Goal: Navigation & Orientation: Find specific page/section

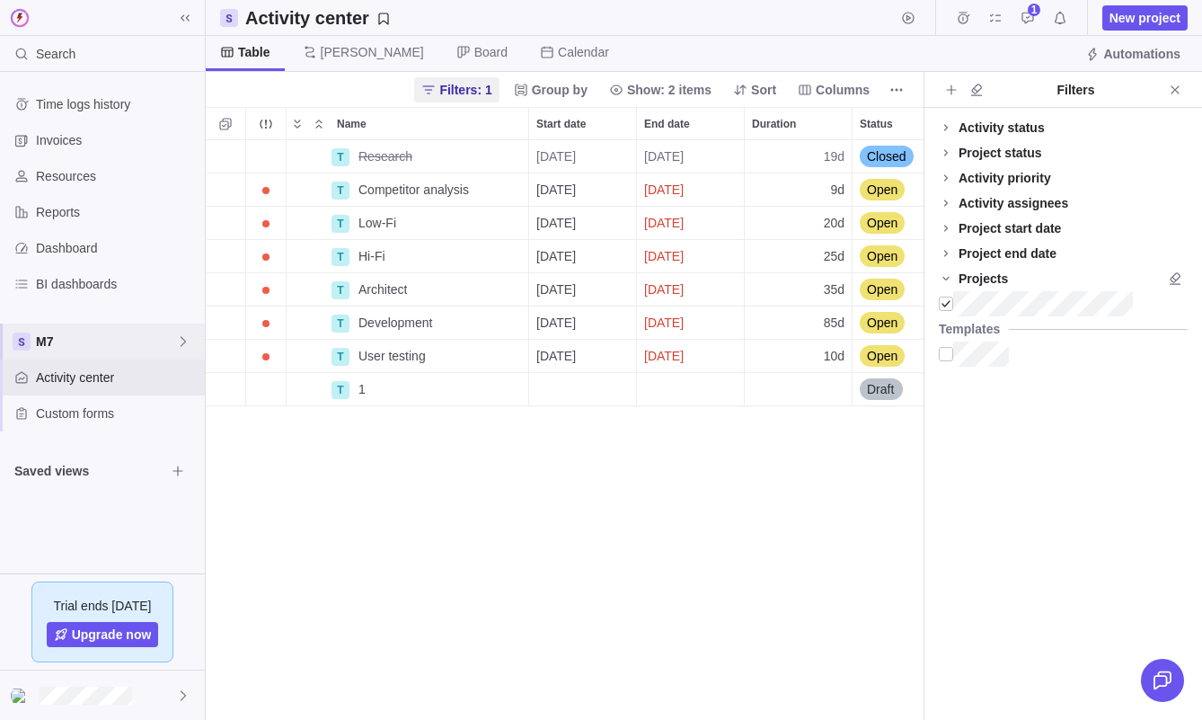
scroll to position [580, 718]
click at [466, 388] on span "Details" at bounding box center [471, 389] width 41 height 18
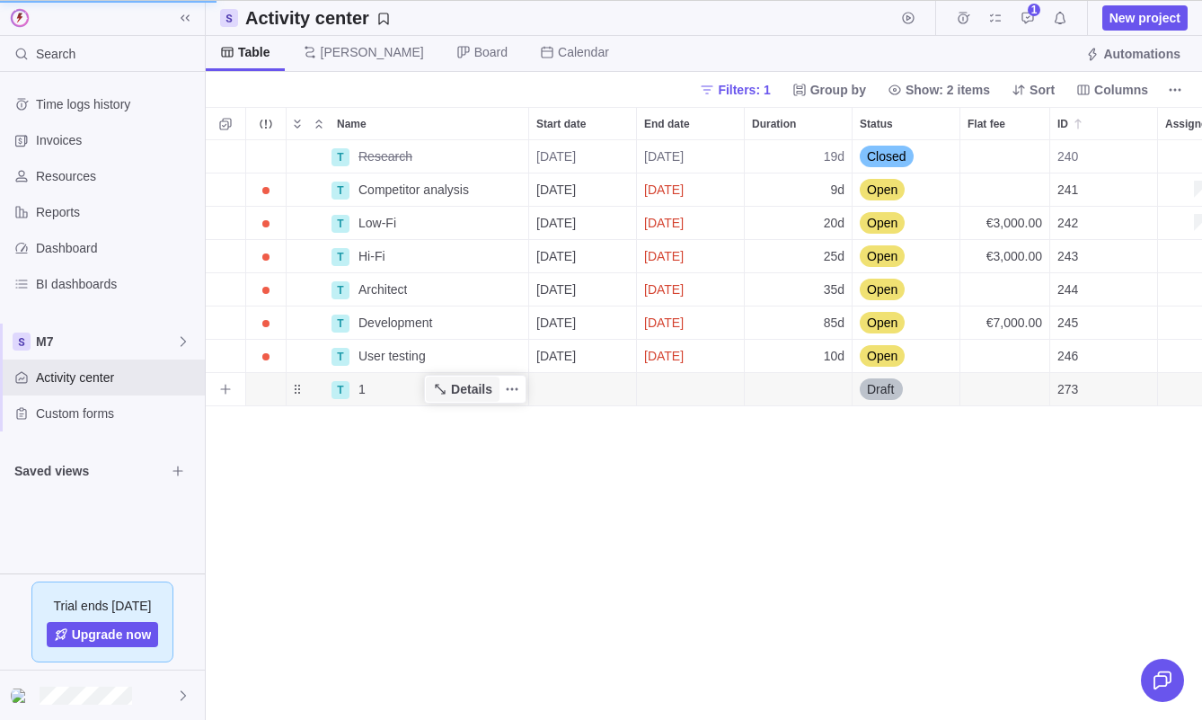
scroll to position [580, 323]
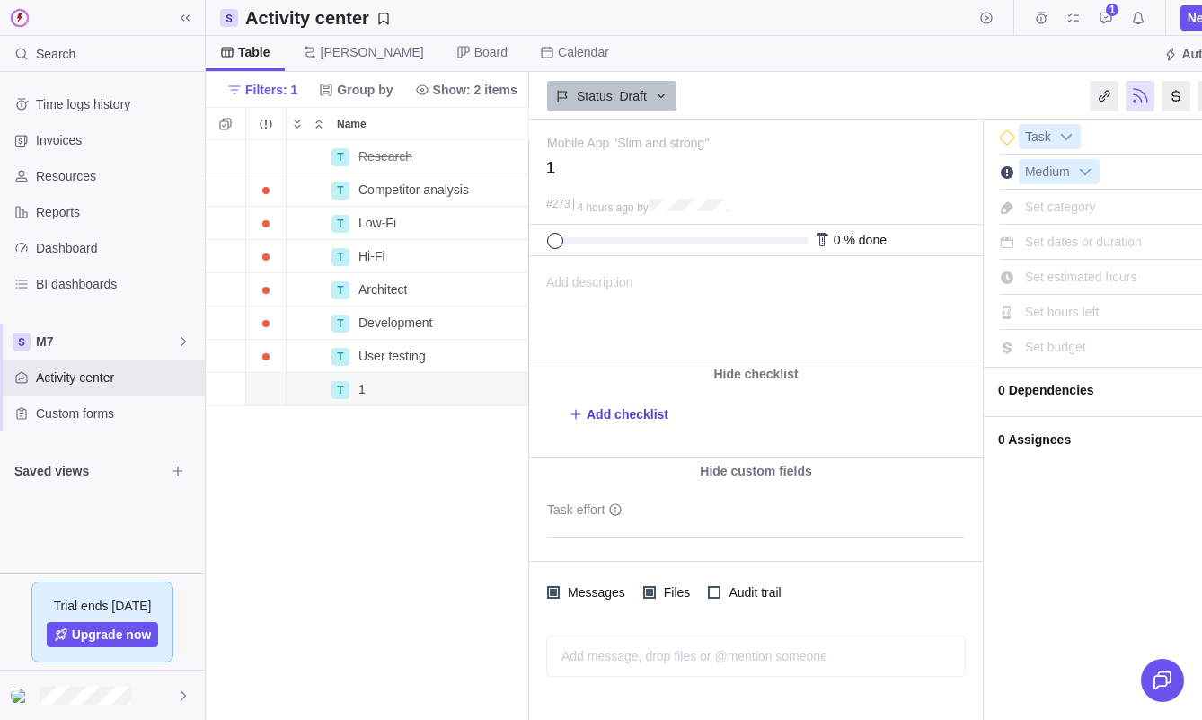
click at [638, 410] on span "Add checklist" at bounding box center [628, 414] width 82 height 18
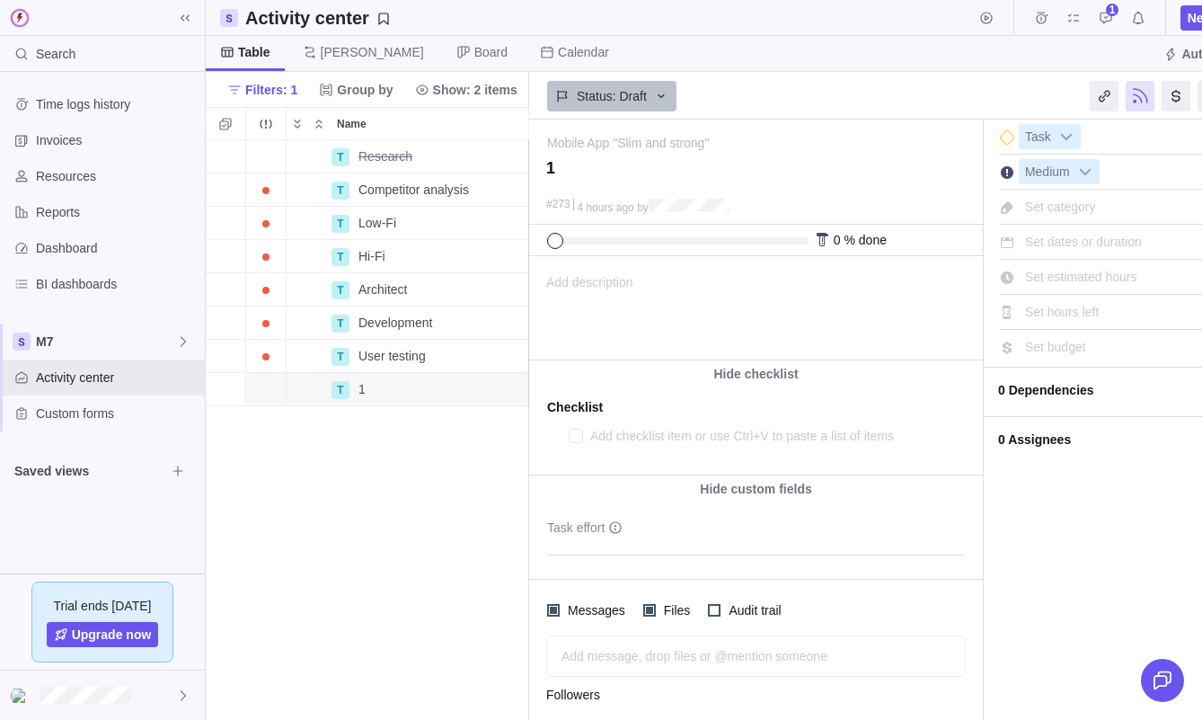
click at [628, 435] on textarea at bounding box center [759, 435] width 339 height 25
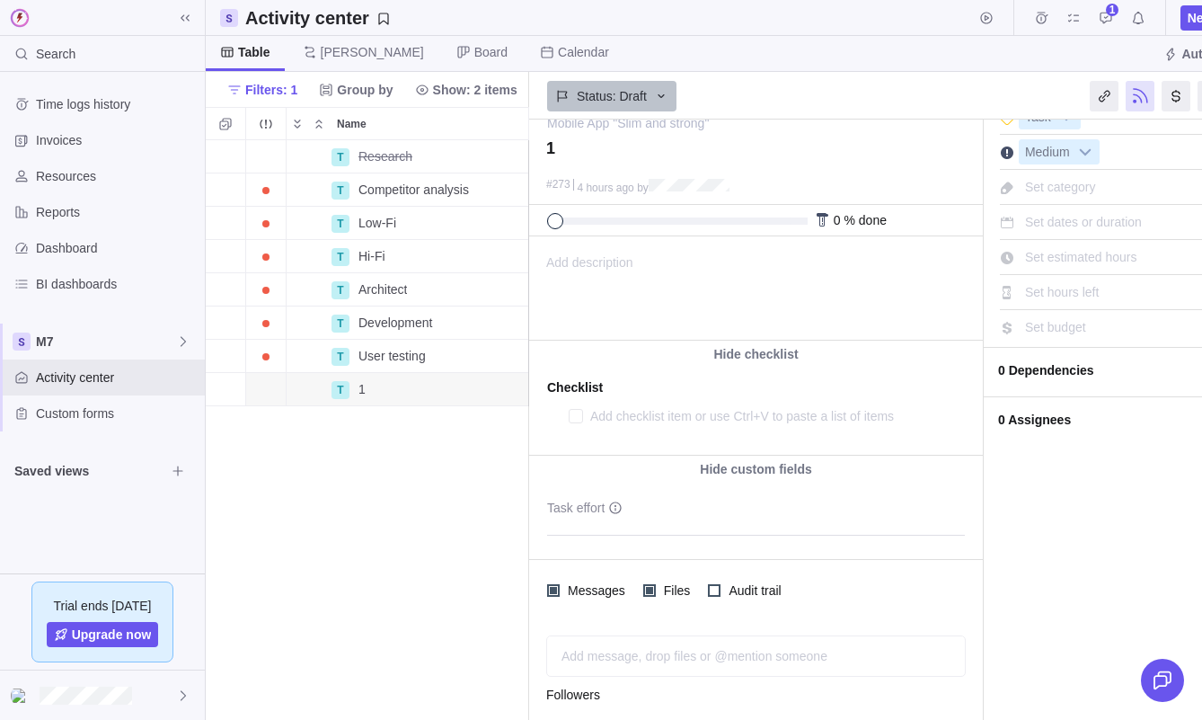
scroll to position [2, 0]
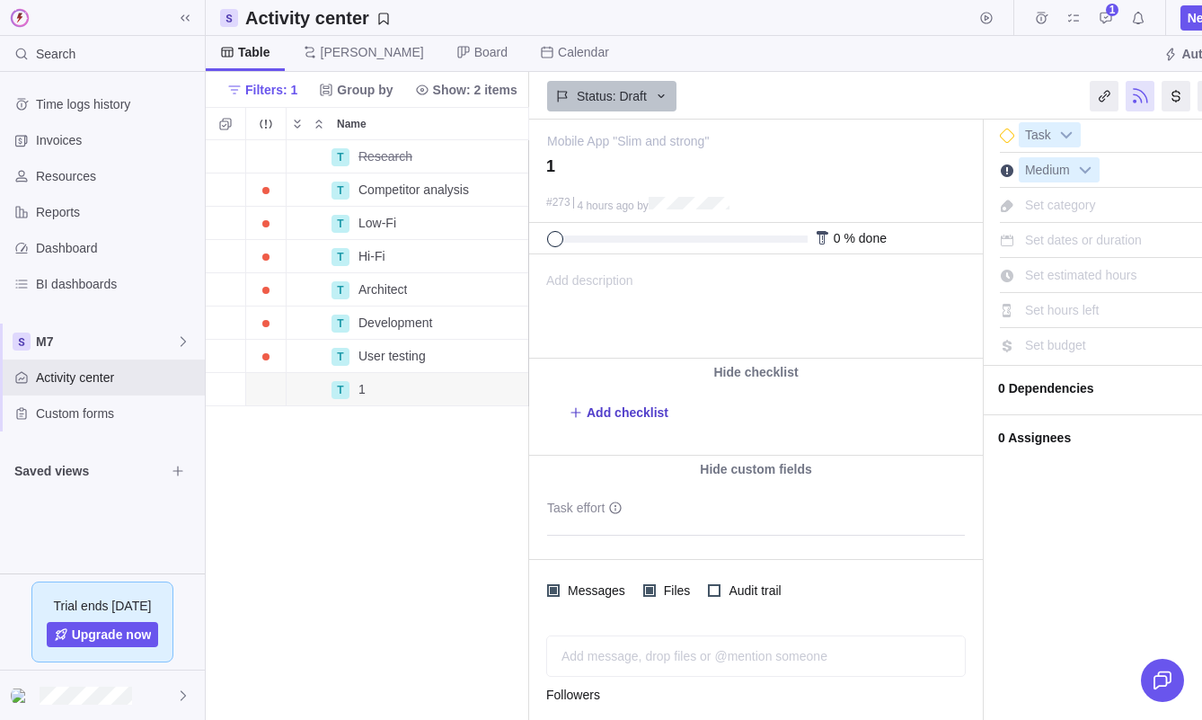
click at [616, 411] on span "Add checklist" at bounding box center [628, 412] width 82 height 18
type textarea "x"
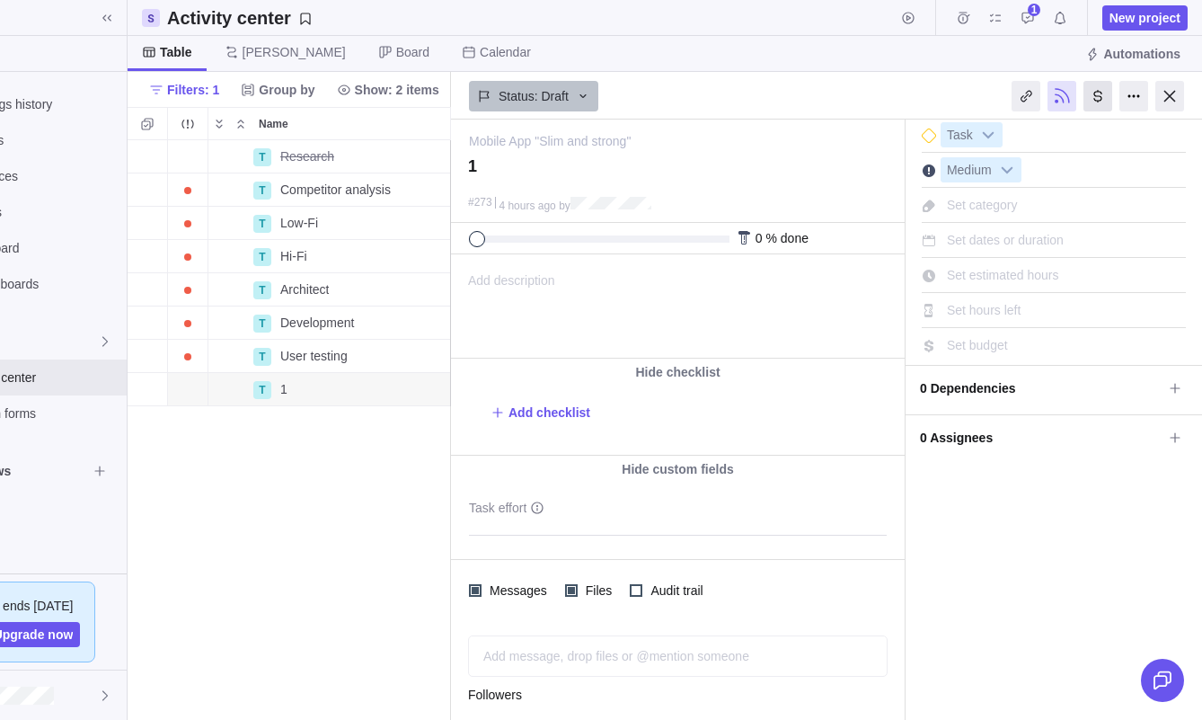
click at [1169, 86] on div at bounding box center [1170, 96] width 29 height 31
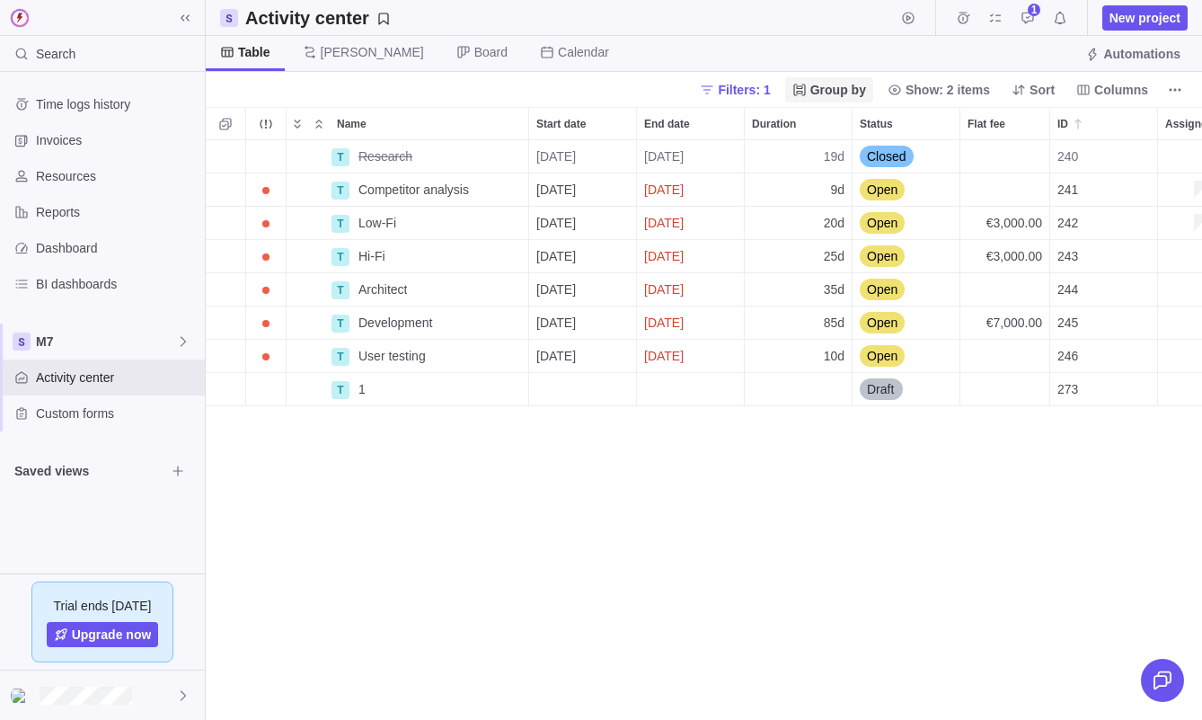
click at [847, 96] on span "Group by" at bounding box center [839, 90] width 56 height 18
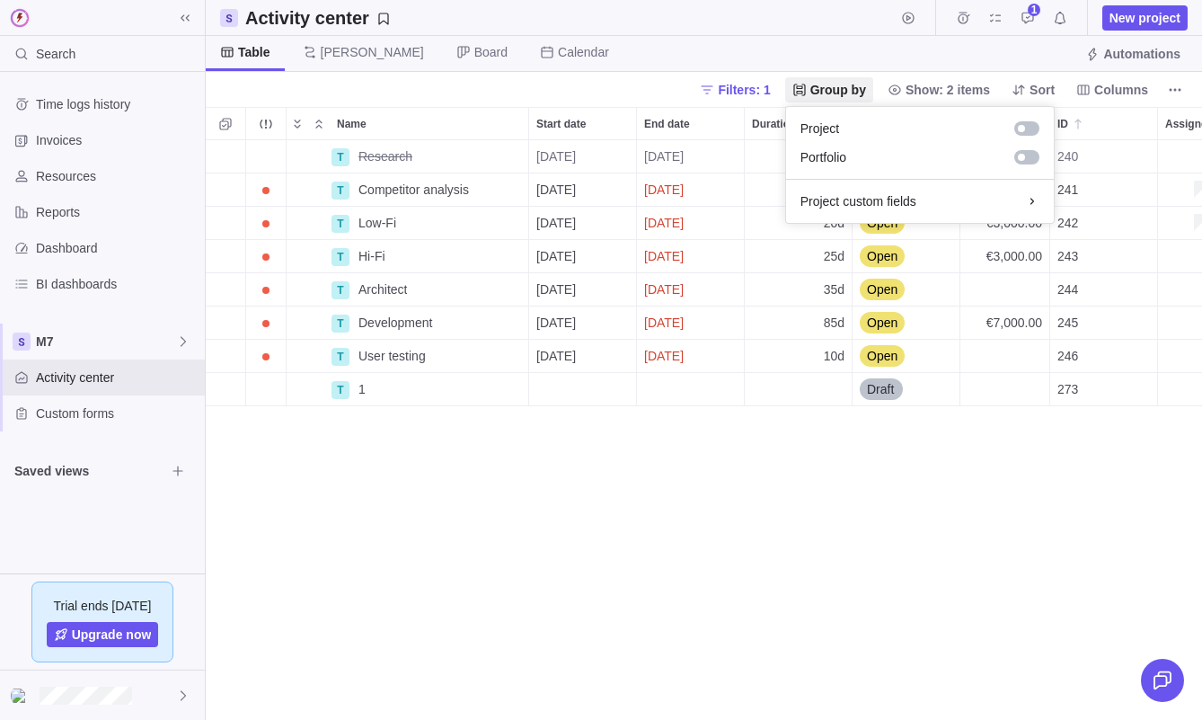
click at [464, 488] on body "Search Time logs history Invoices Resources Reports Dashboard BI dashboards M7 …" at bounding box center [601, 360] width 1202 height 720
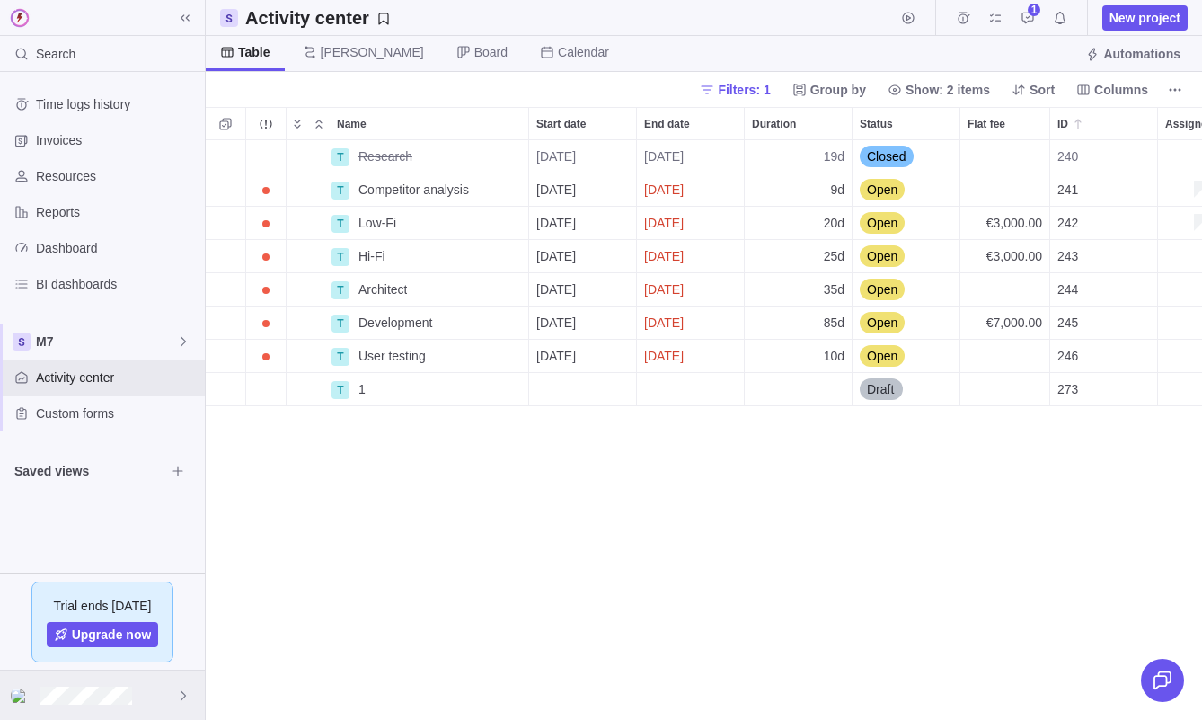
click at [136, 670] on div at bounding box center [102, 694] width 205 height 49
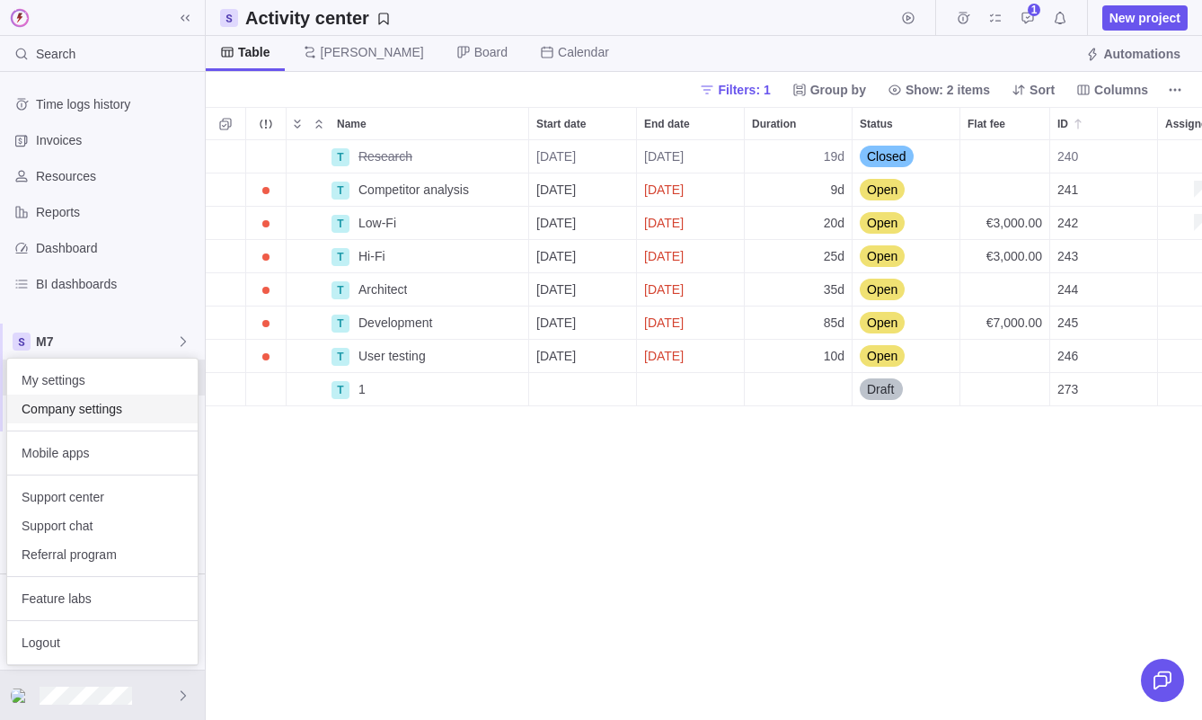
click at [136, 413] on span "Company settings" at bounding box center [103, 409] width 162 height 18
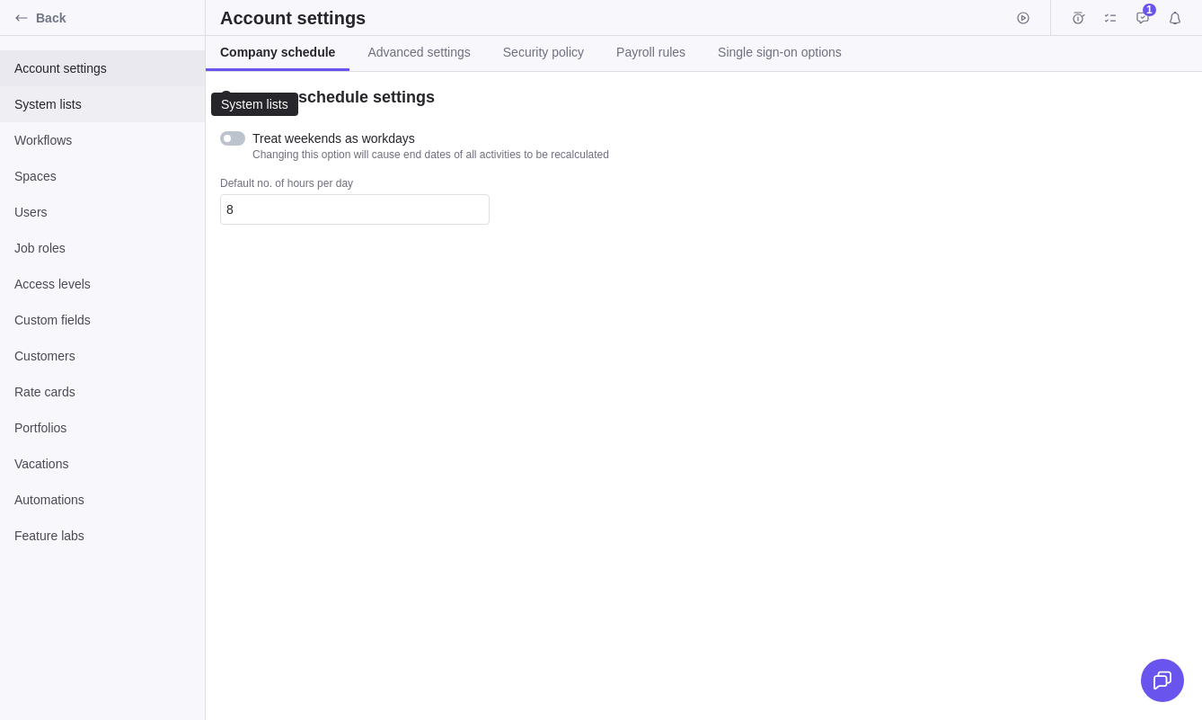
click at [132, 103] on span "System lists" at bounding box center [102, 104] width 176 height 18
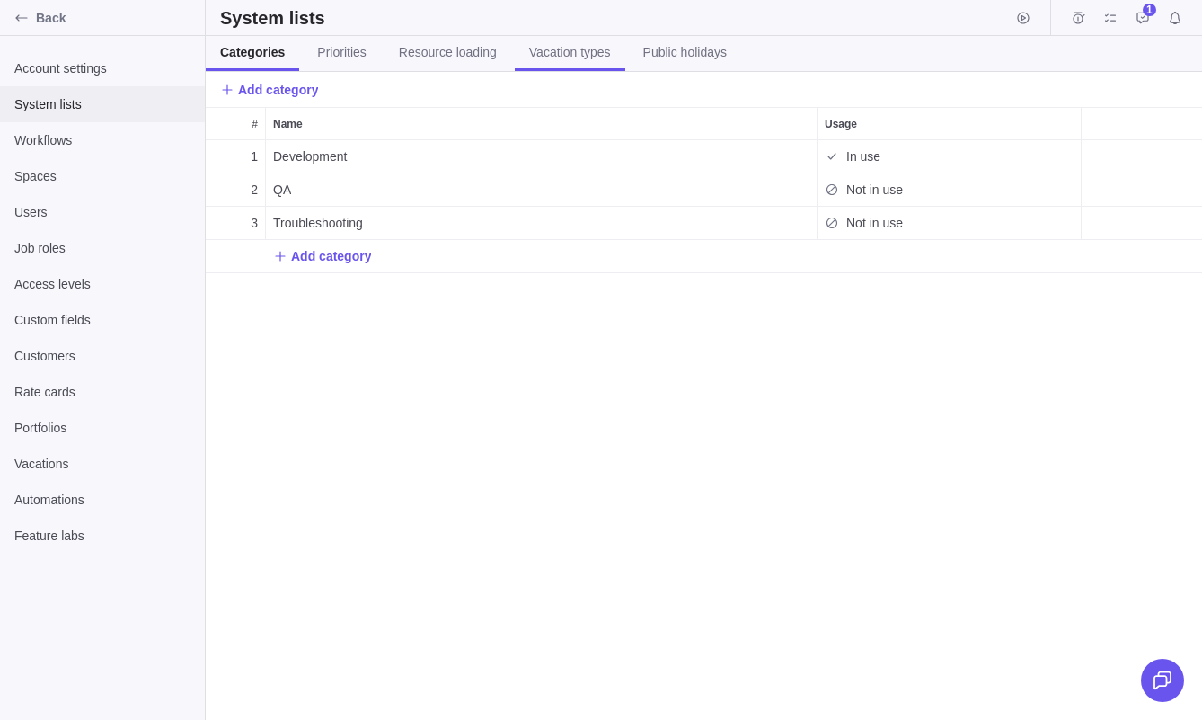
scroll to position [580, 997]
click at [54, 139] on span "Workflows" at bounding box center [102, 140] width 176 height 18
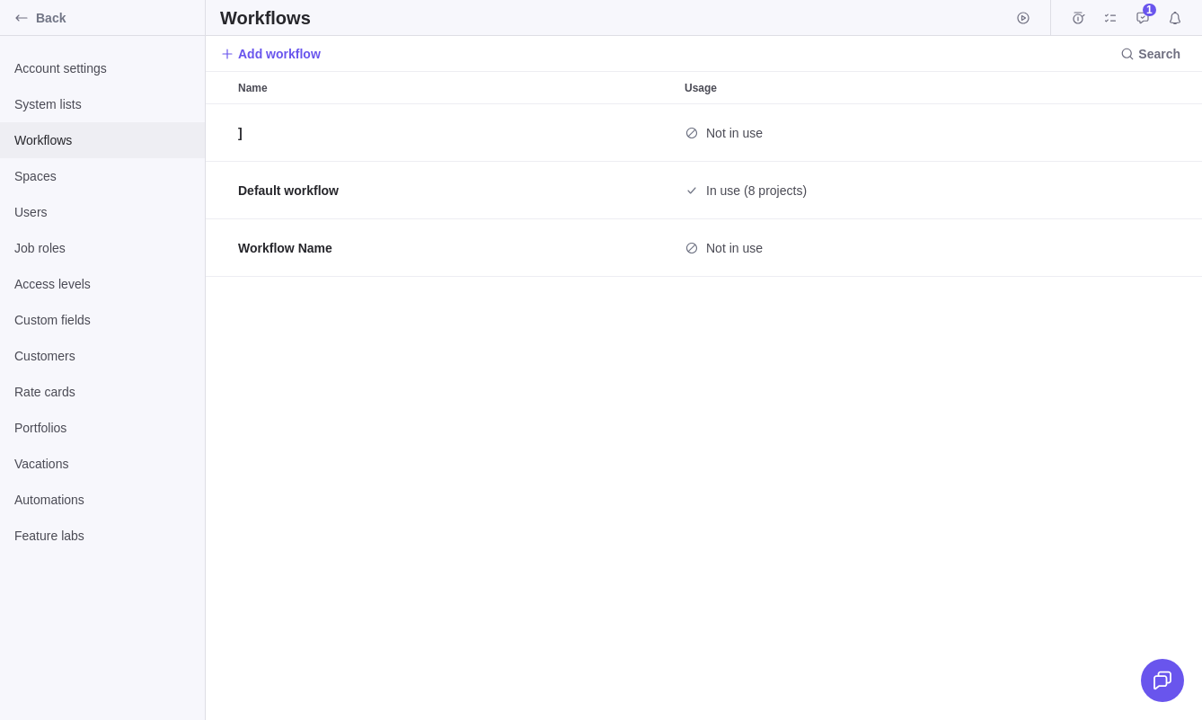
scroll to position [616, 997]
click at [126, 180] on span "Spaces" at bounding box center [102, 176] width 176 height 18
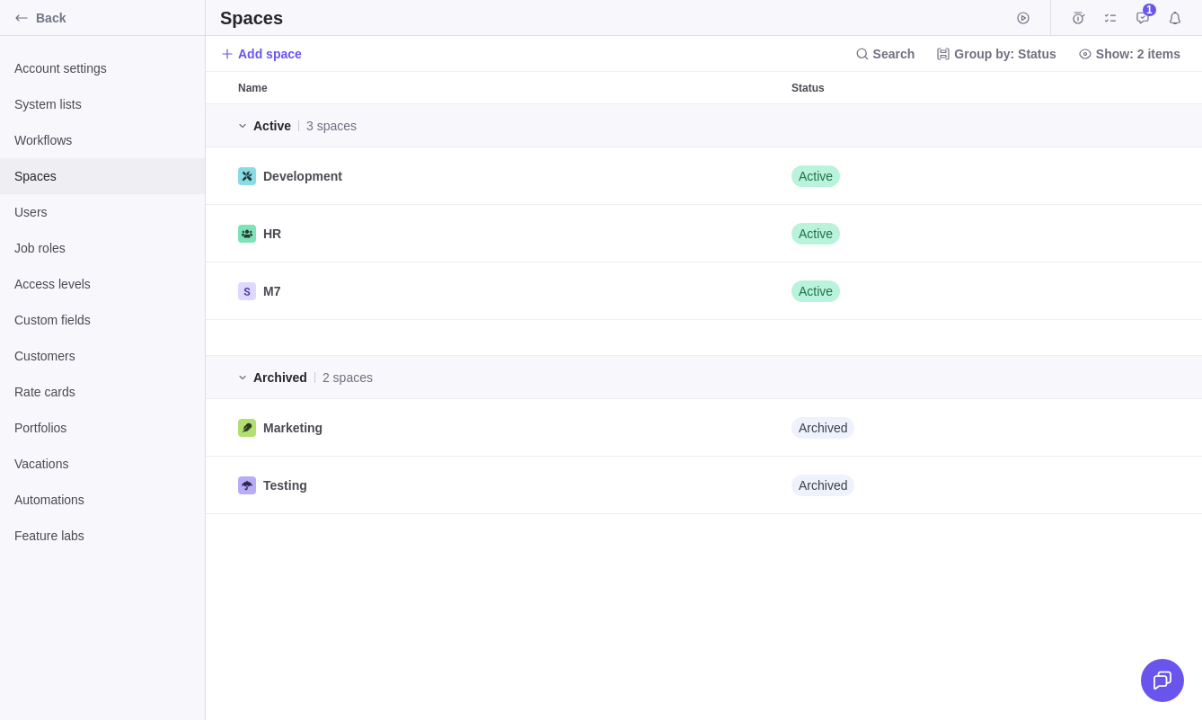
scroll to position [616, 997]
click at [989, 58] on span "Group by: Status" at bounding box center [1005, 54] width 102 height 18
click at [56, 211] on span "Users" at bounding box center [102, 212] width 176 height 18
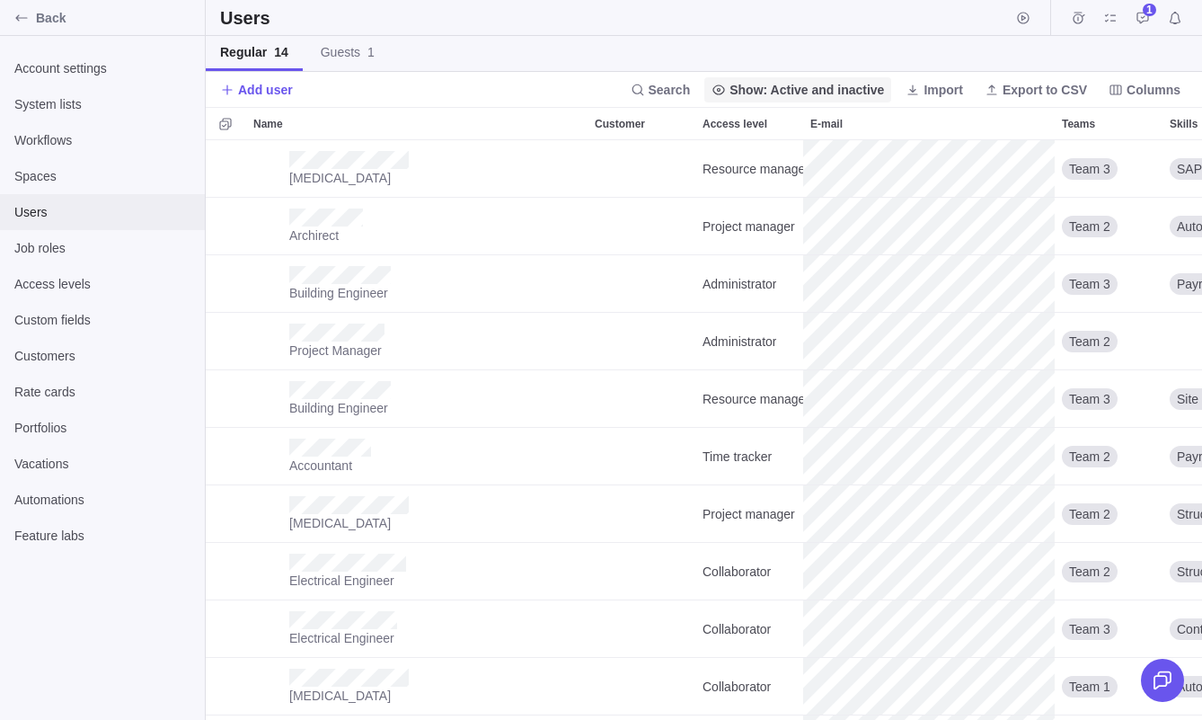
scroll to position [580, 997]
click at [47, 241] on span "Job roles" at bounding box center [102, 248] width 176 height 18
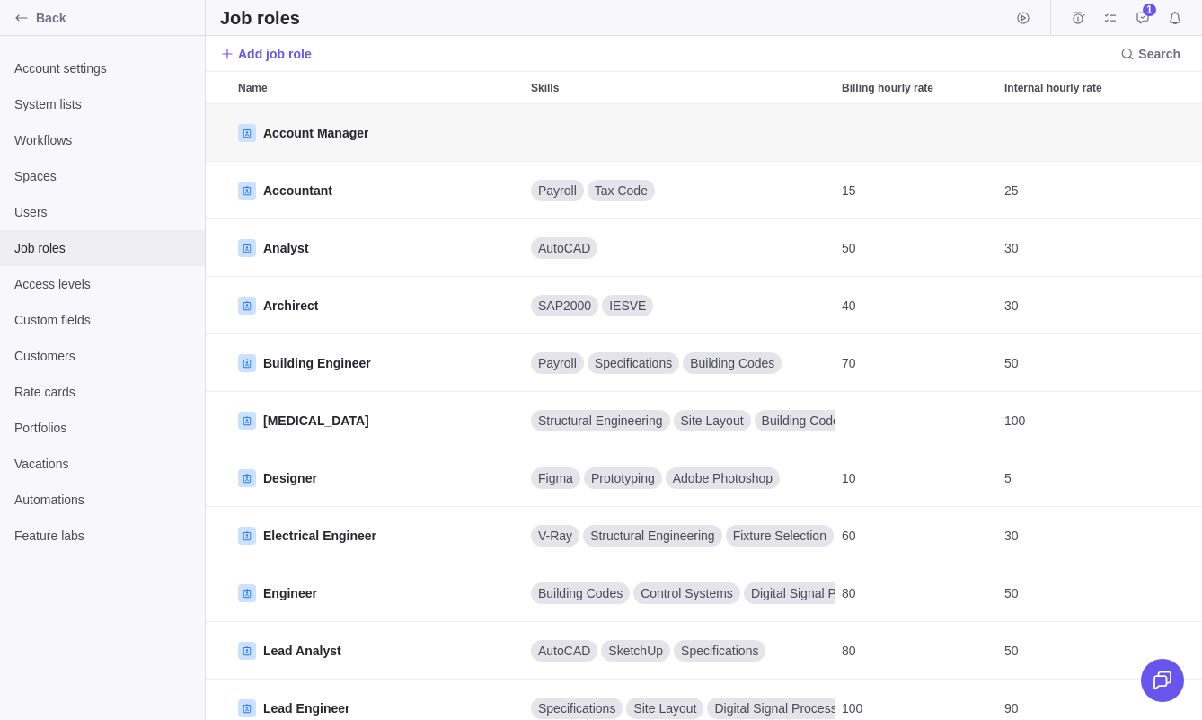
scroll to position [616, 997]
click at [103, 284] on span "Access levels" at bounding box center [102, 284] width 176 height 18
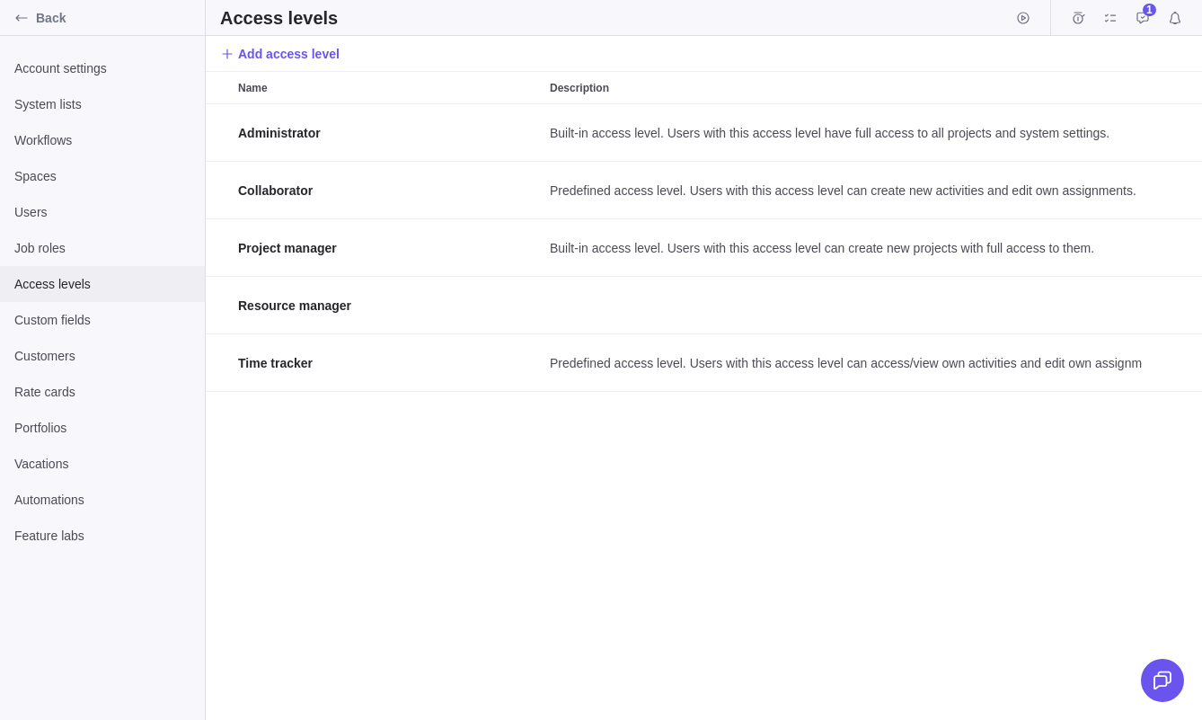
scroll to position [616, 997]
click at [99, 315] on span "Custom fields" at bounding box center [102, 320] width 176 height 18
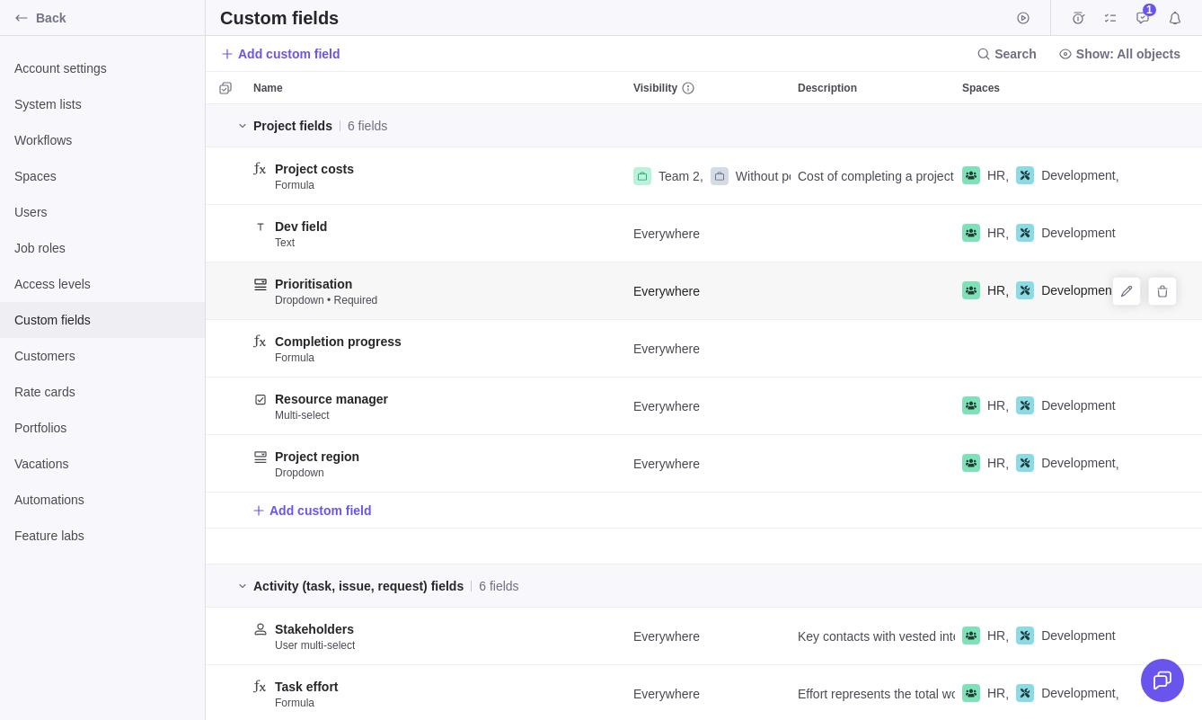
scroll to position [616, 997]
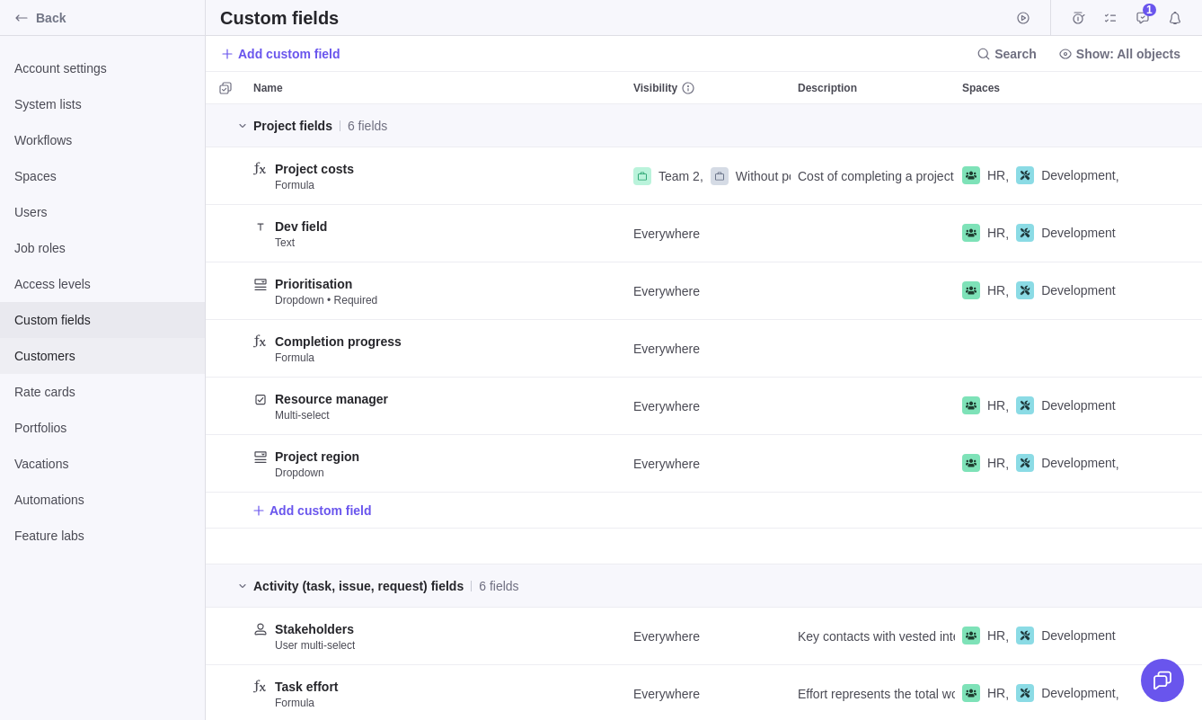
click at [89, 357] on span "Customers" at bounding box center [102, 356] width 176 height 18
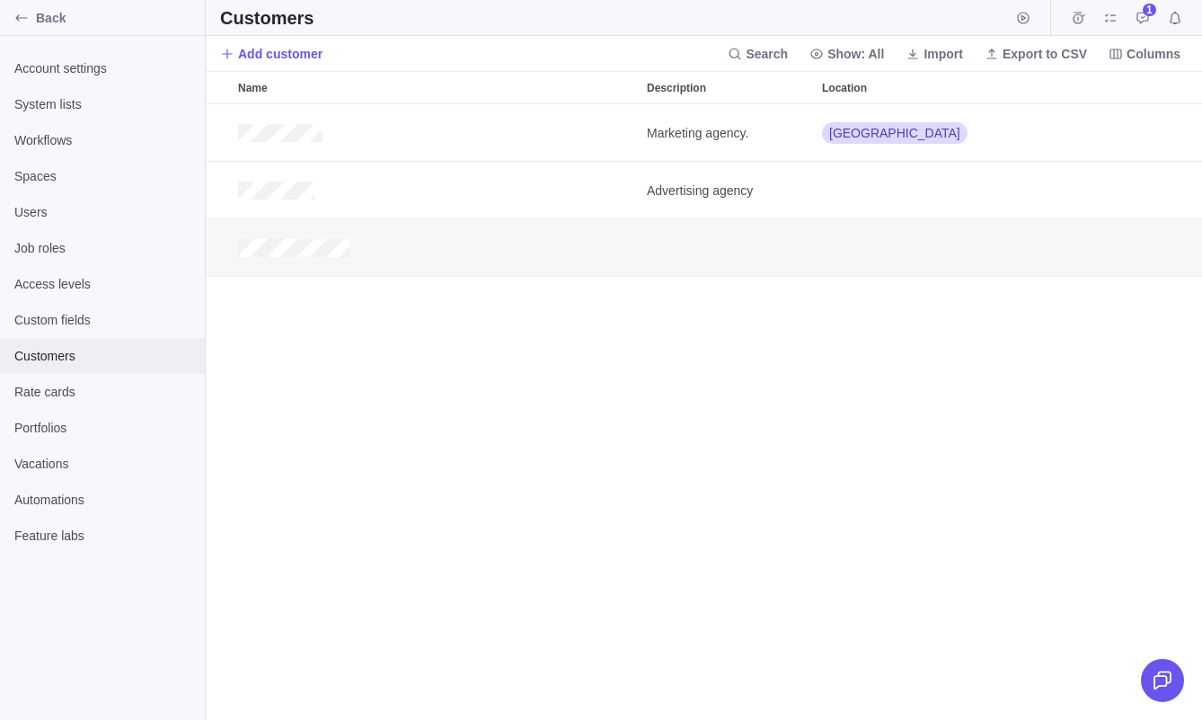
scroll to position [616, 997]
click at [80, 408] on div "Rate cards" at bounding box center [102, 392] width 205 height 36
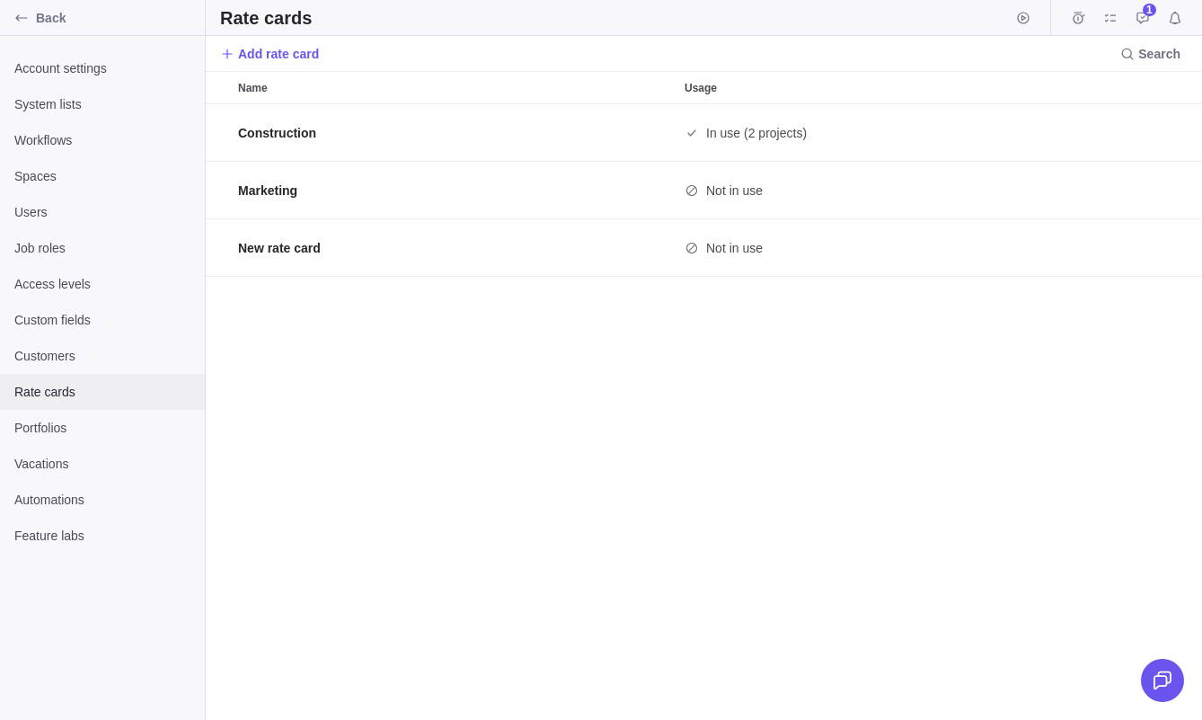
scroll to position [616, 997]
click at [75, 437] on div "Portfolios" at bounding box center [102, 428] width 205 height 36
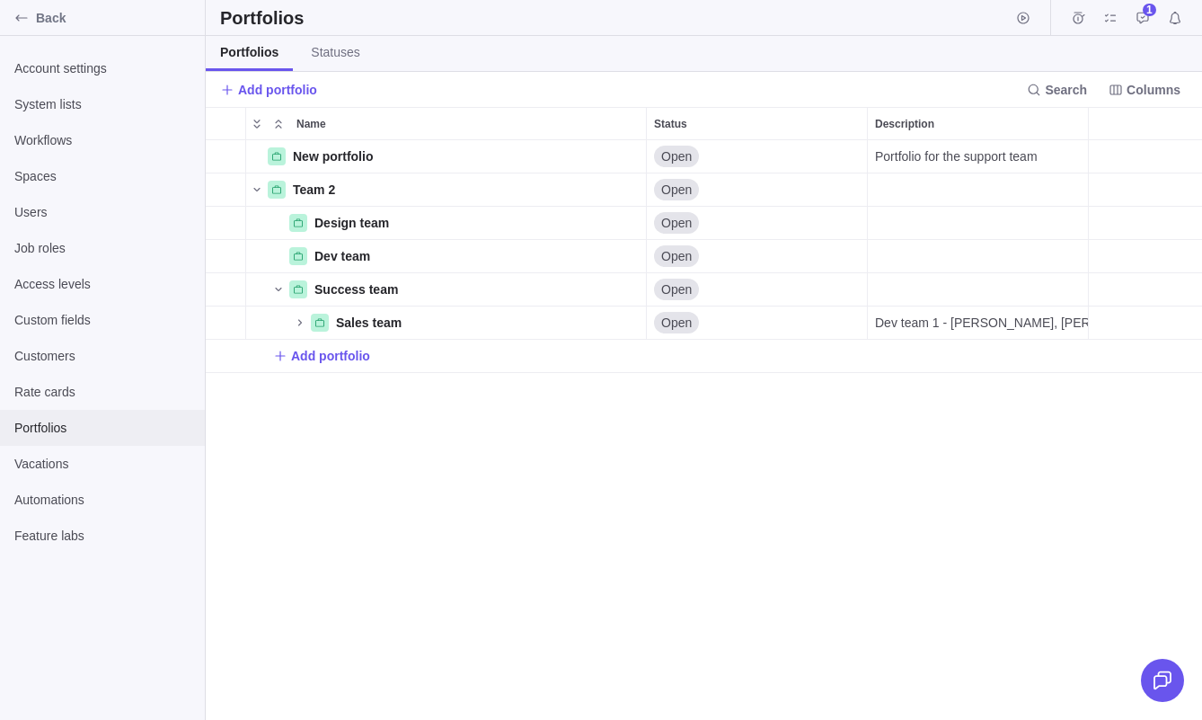
scroll to position [580, 997]
click at [71, 458] on span "Vacations" at bounding box center [102, 464] width 176 height 18
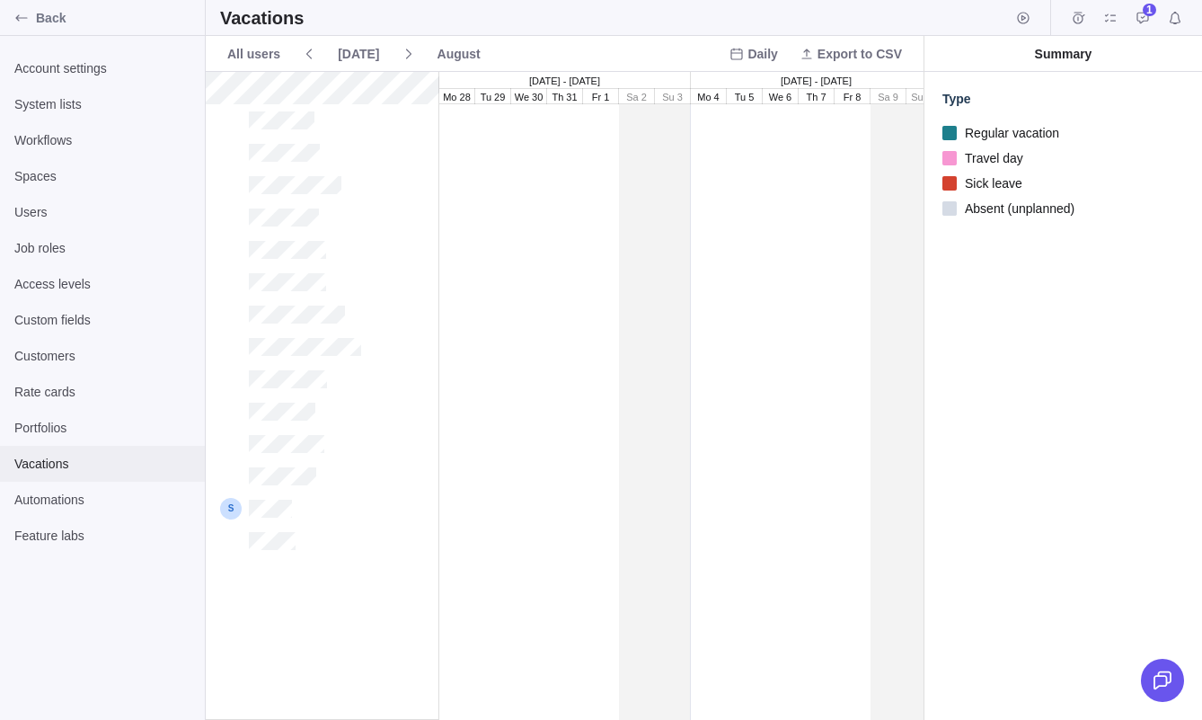
scroll to position [648, 718]
click at [64, 503] on span "Automations" at bounding box center [102, 500] width 176 height 18
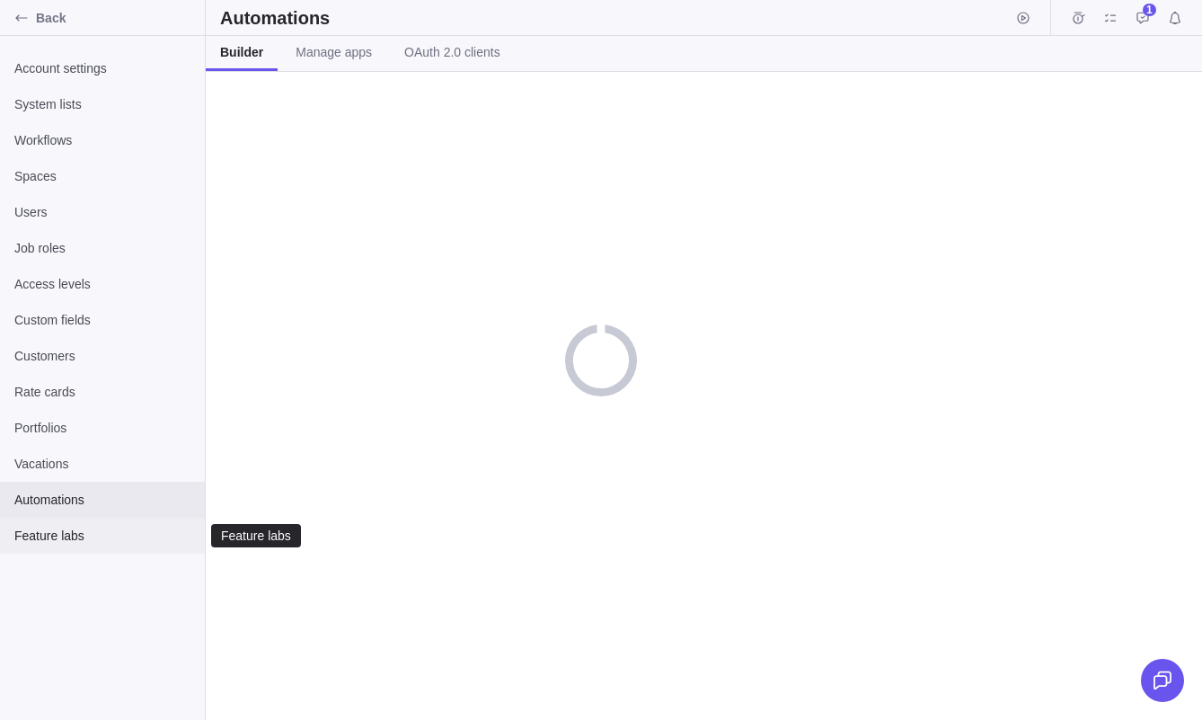
click at [66, 536] on span "Feature labs" at bounding box center [102, 536] width 176 height 18
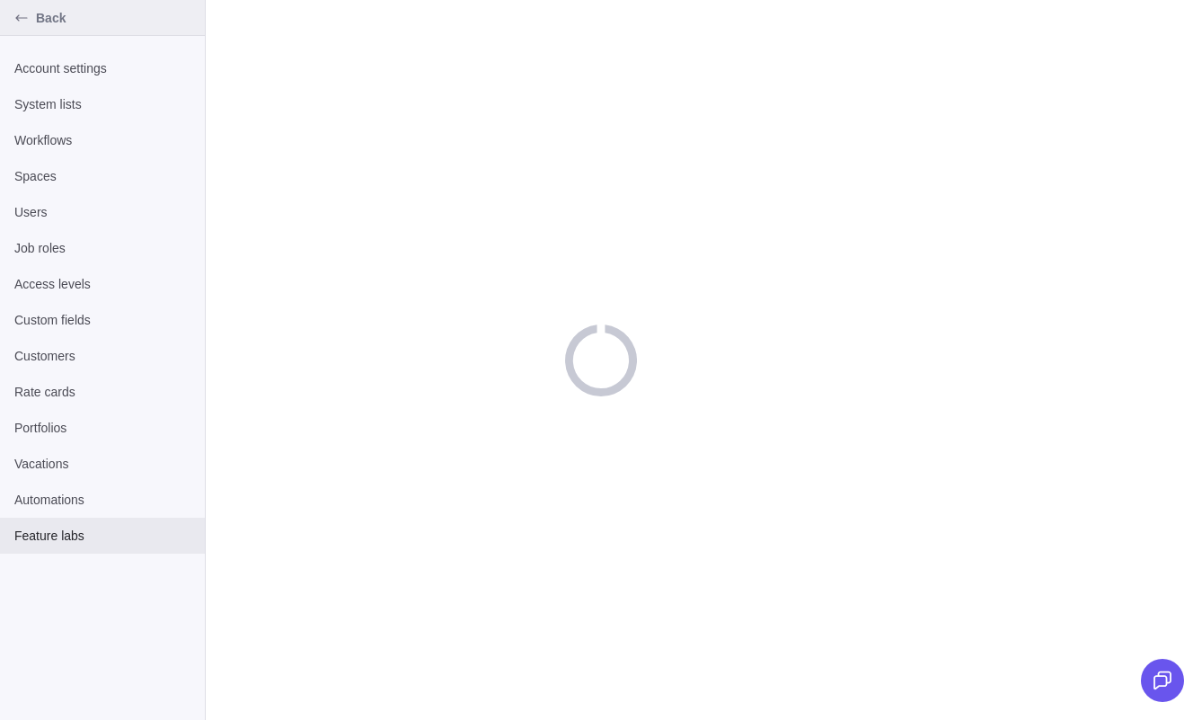
click at [66, 16] on span "Back" at bounding box center [117, 18] width 162 height 18
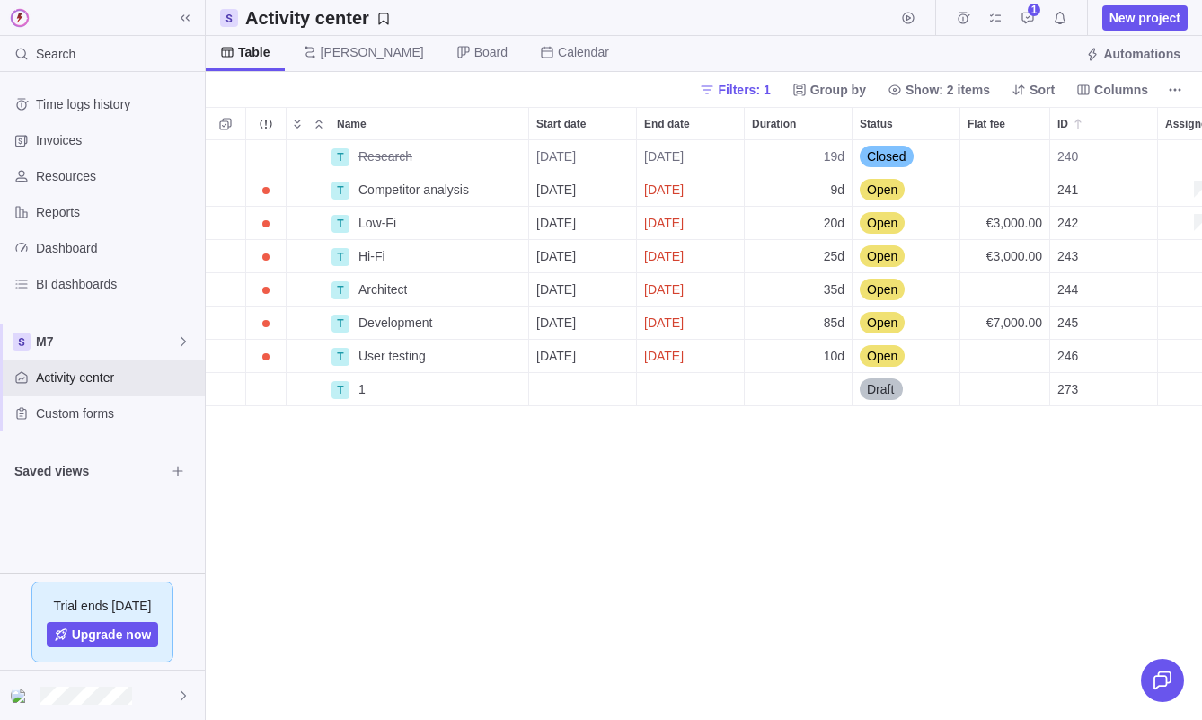
scroll to position [580, 997]
click at [75, 173] on span "Resources" at bounding box center [117, 176] width 162 height 18
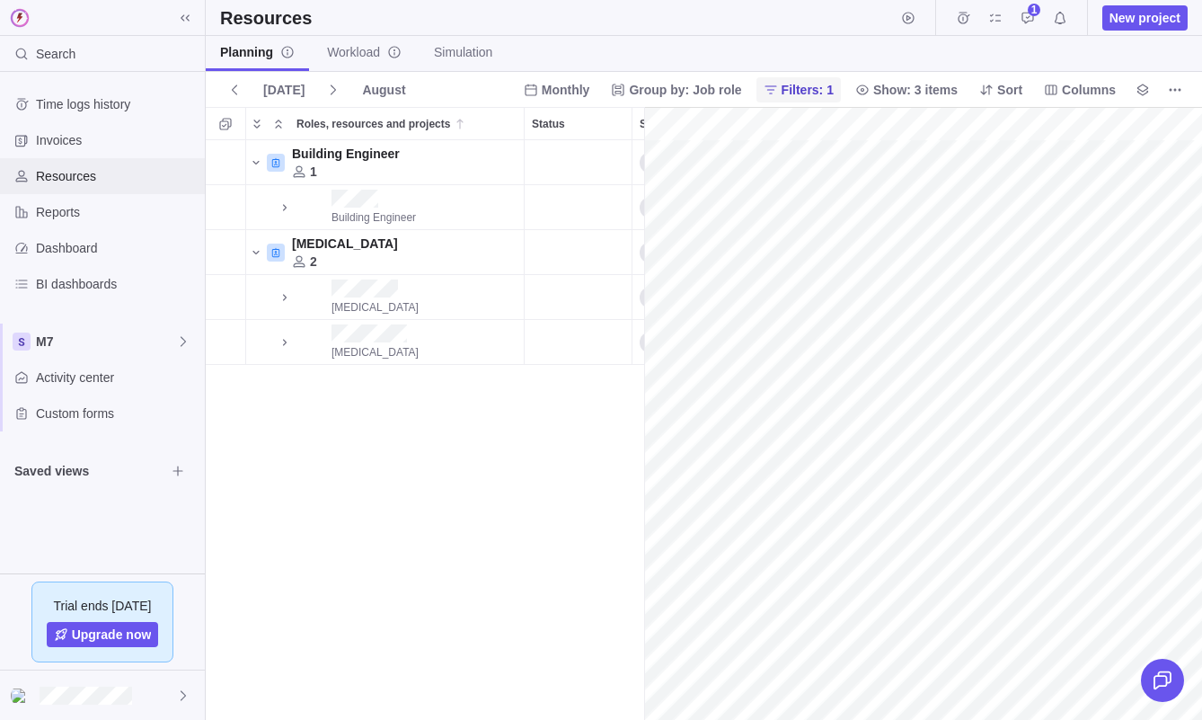
scroll to position [0, 912]
click at [368, 62] on link "Workload" at bounding box center [364, 53] width 103 height 35
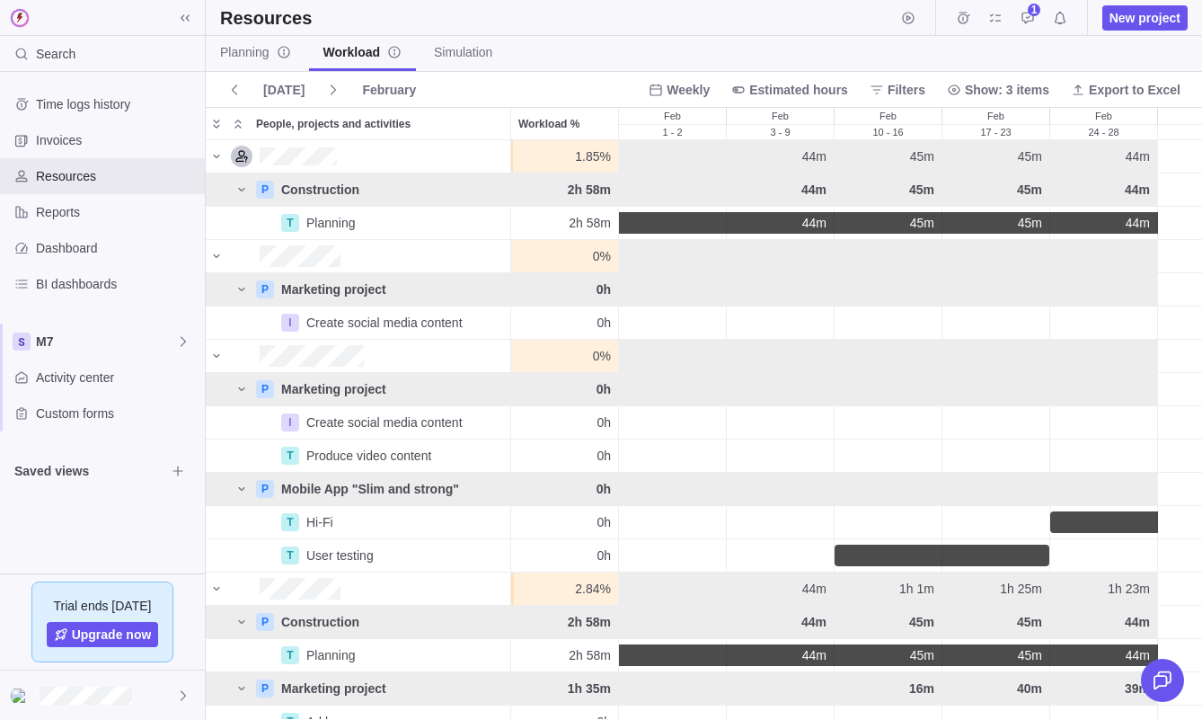
scroll to position [579, 997]
click at [276, 61] on link "Planning" at bounding box center [256, 53] width 100 height 35
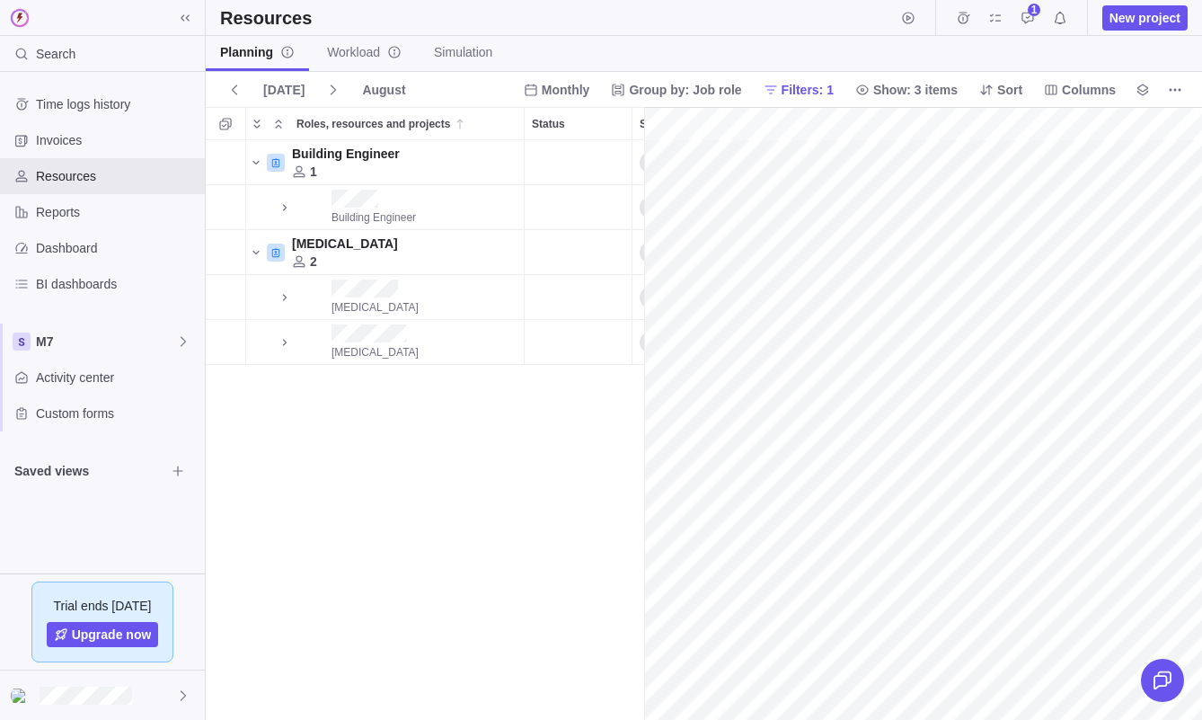
scroll to position [0, 912]
click at [378, 42] on link "Workload" at bounding box center [364, 53] width 103 height 35
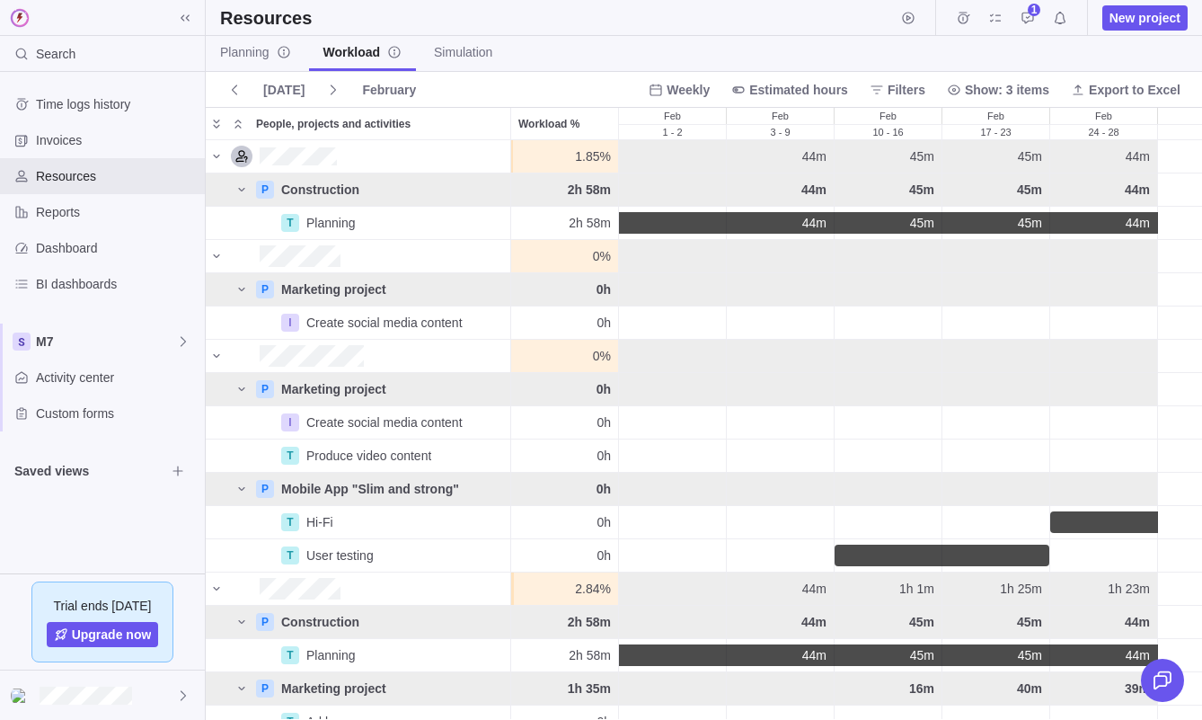
scroll to position [579, 997]
click at [975, 93] on span "Show: 3 items" at bounding box center [1007, 90] width 84 height 18
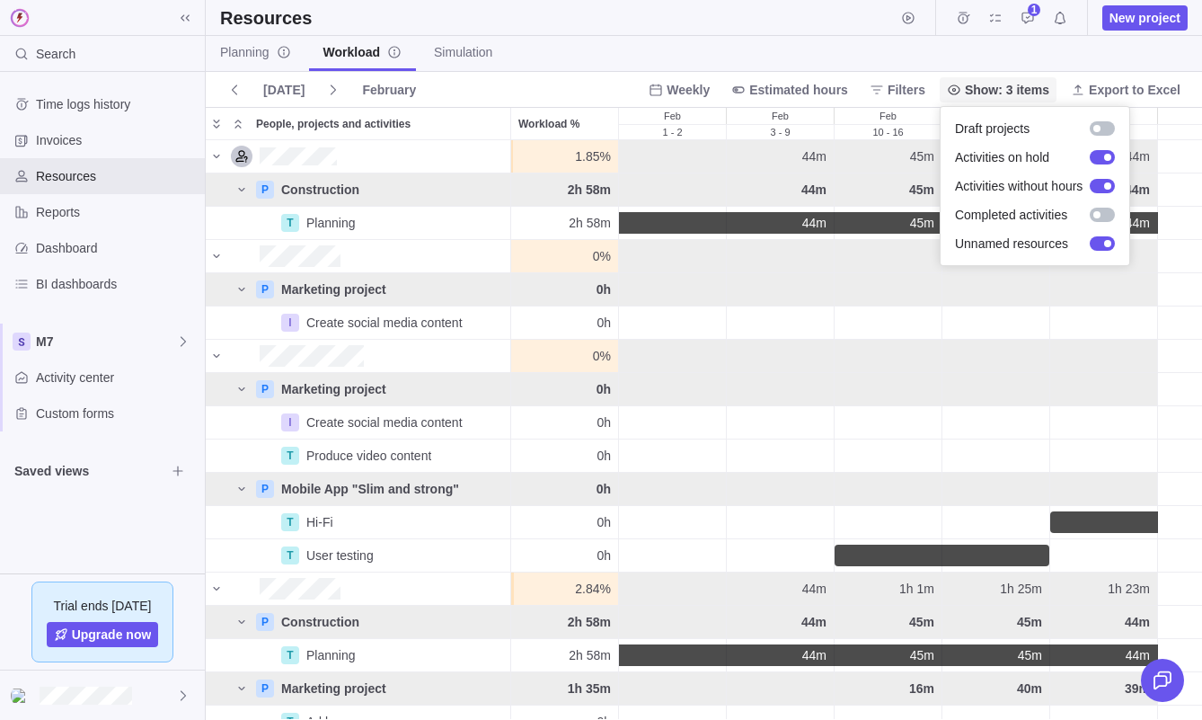
click at [975, 93] on span "Show: 3 items" at bounding box center [1007, 90] width 84 height 18
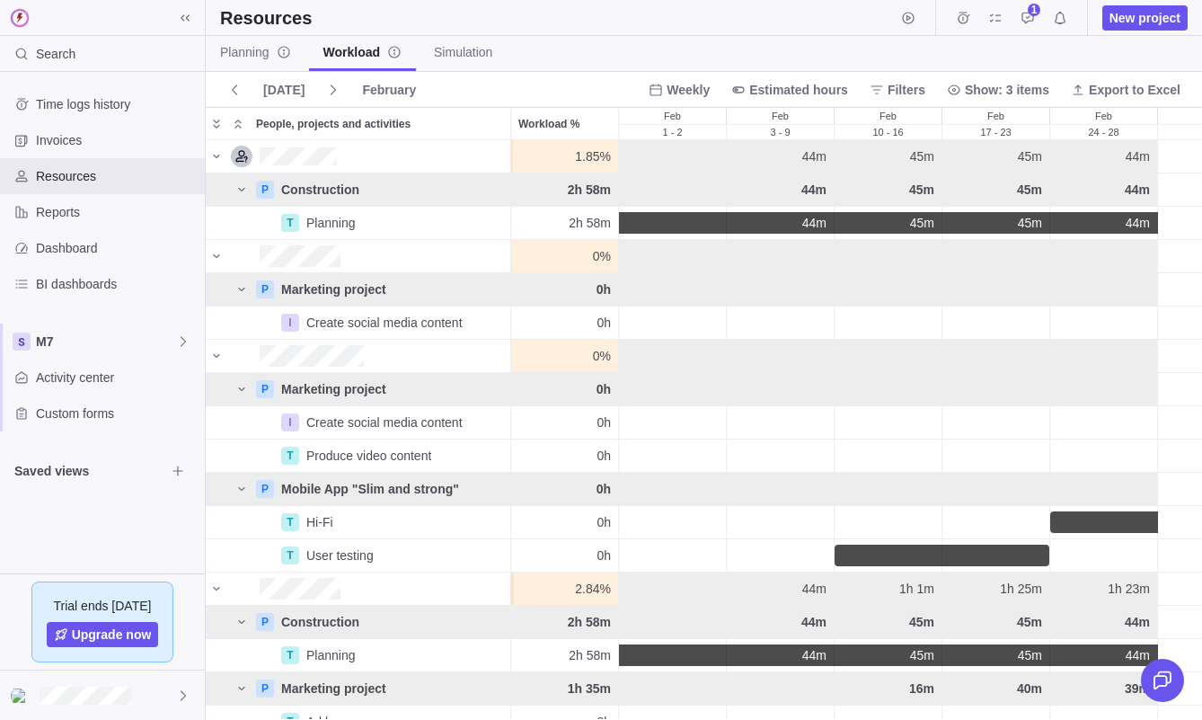
click at [722, 52] on div "Planning Workload Simulation" at bounding box center [704, 54] width 997 height 36
click at [100, 380] on span "Activity center" at bounding box center [117, 377] width 162 height 18
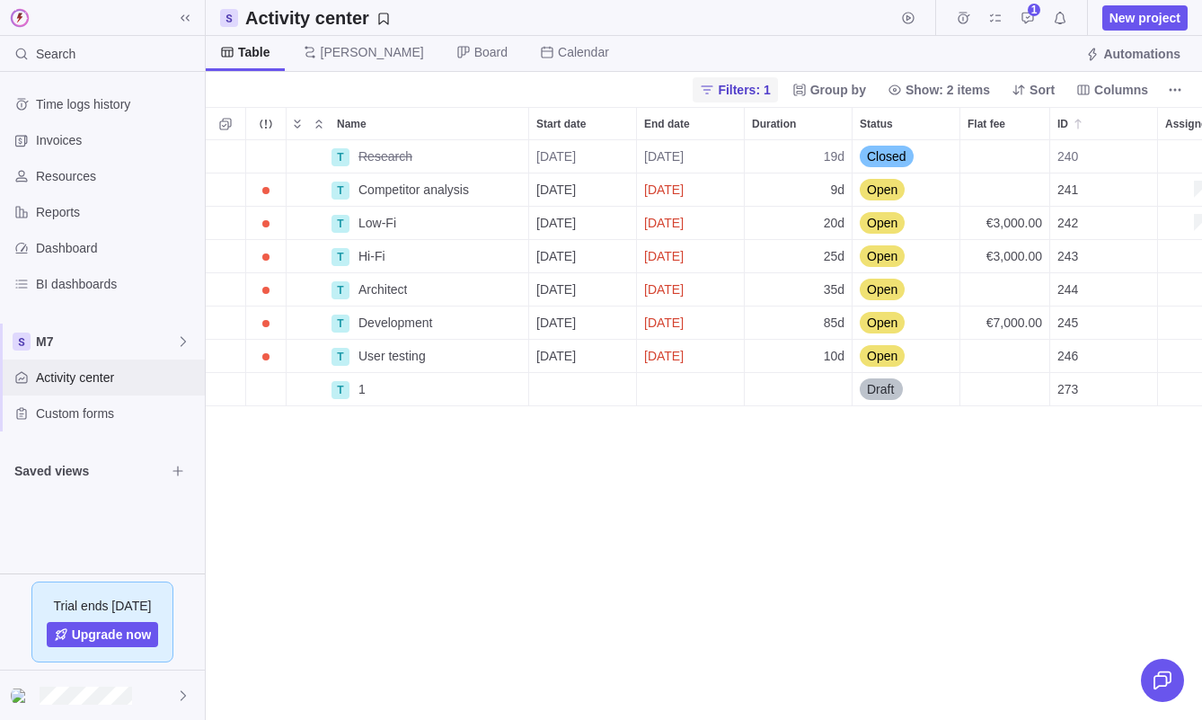
scroll to position [580, 997]
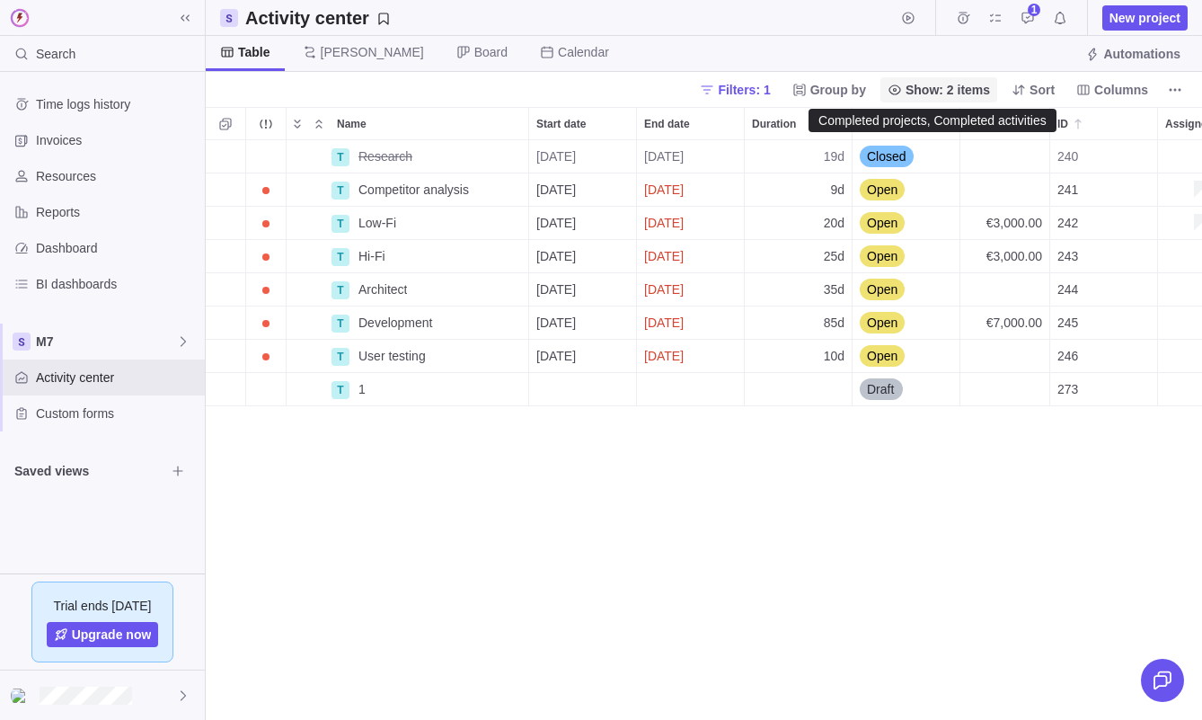
click at [935, 84] on span "Show: 2 items" at bounding box center [948, 90] width 84 height 18
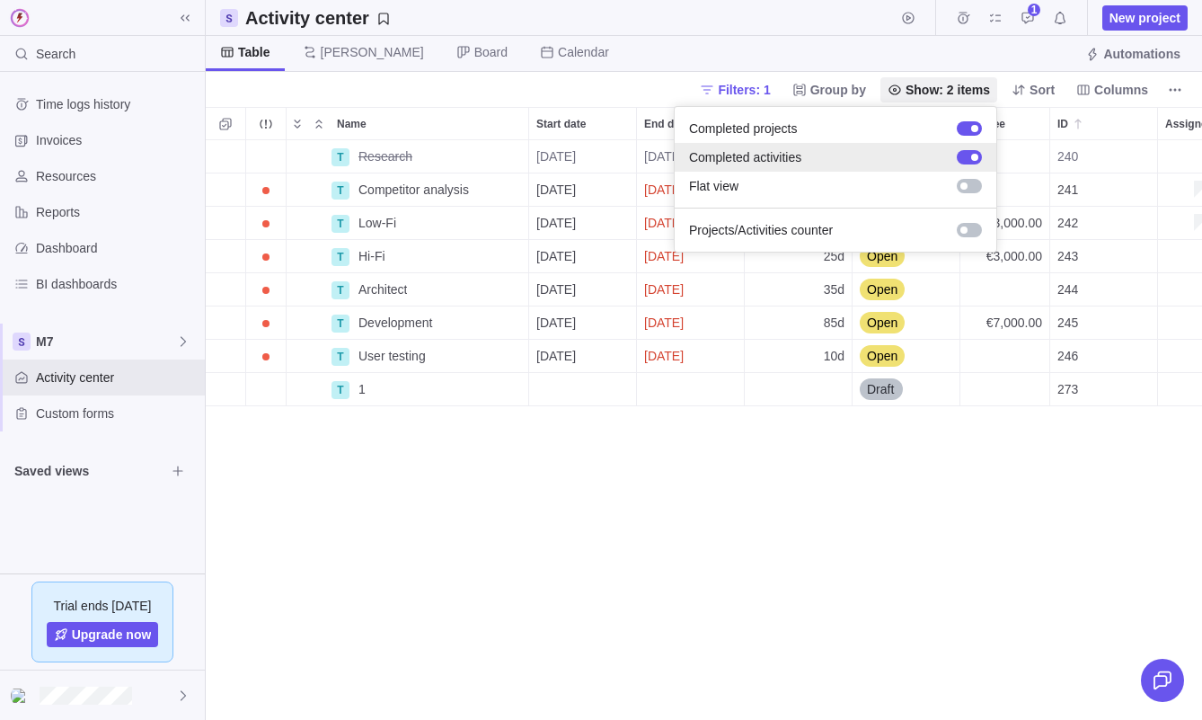
click at [970, 159] on div at bounding box center [969, 157] width 25 height 14
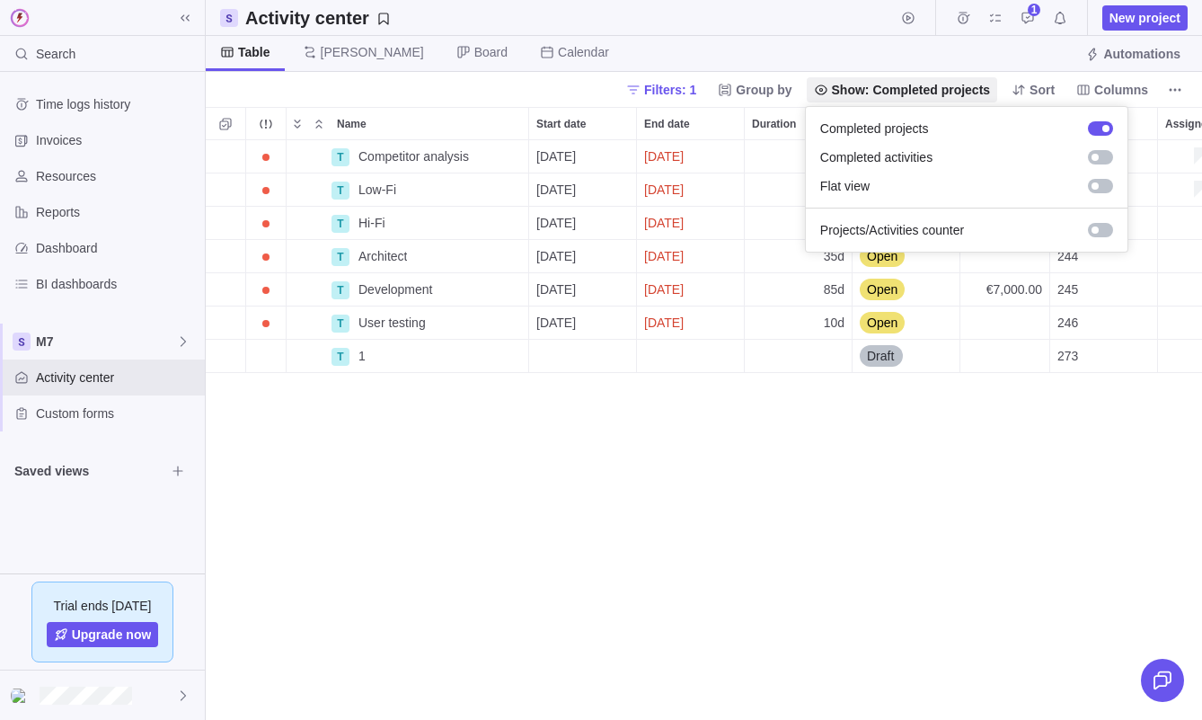
click at [750, 86] on body "Search Time logs history Invoices Resources Reports Dashboard BI dashboards M7 …" at bounding box center [601, 360] width 1202 height 720
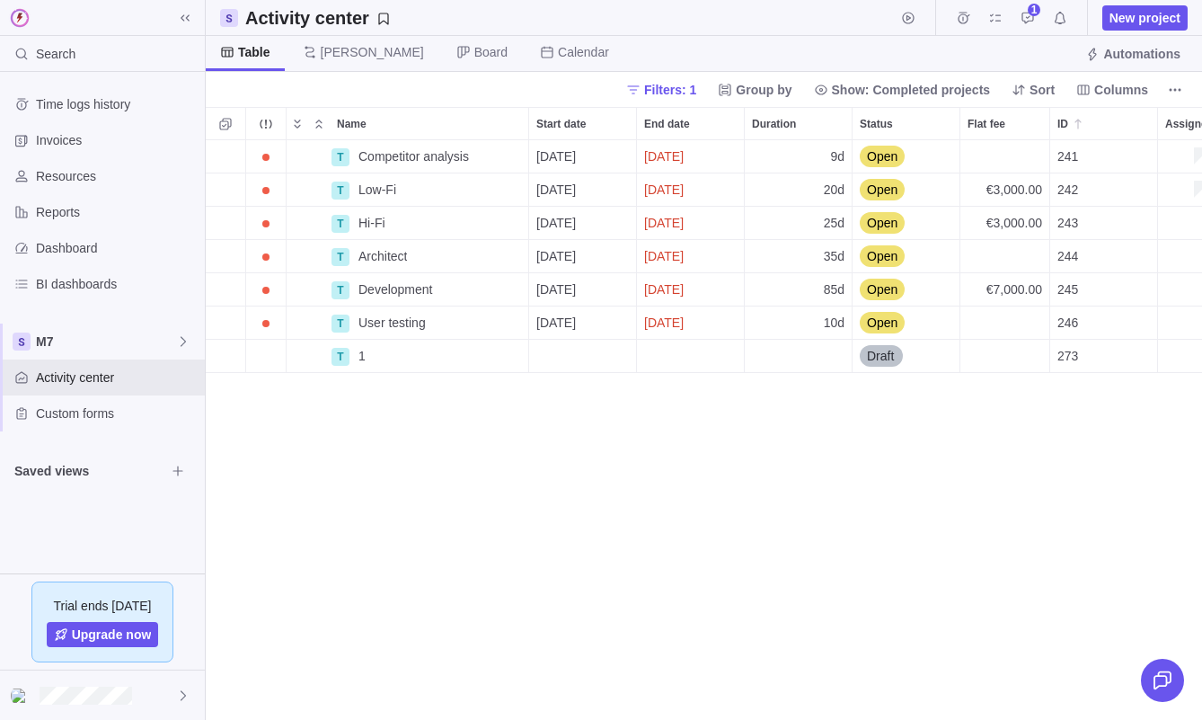
click at [750, 86] on span "Group by" at bounding box center [764, 90] width 56 height 18
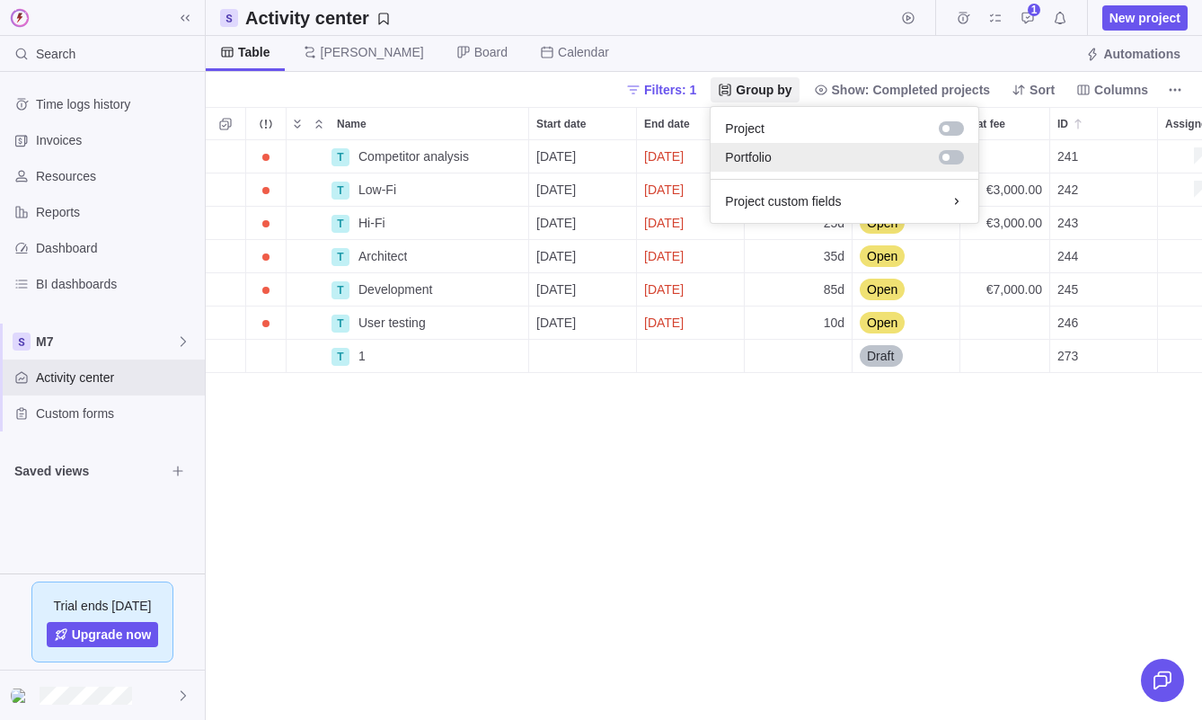
click at [960, 152] on div at bounding box center [951, 157] width 25 height 14
